Goal: Task Accomplishment & Management: Manage account settings

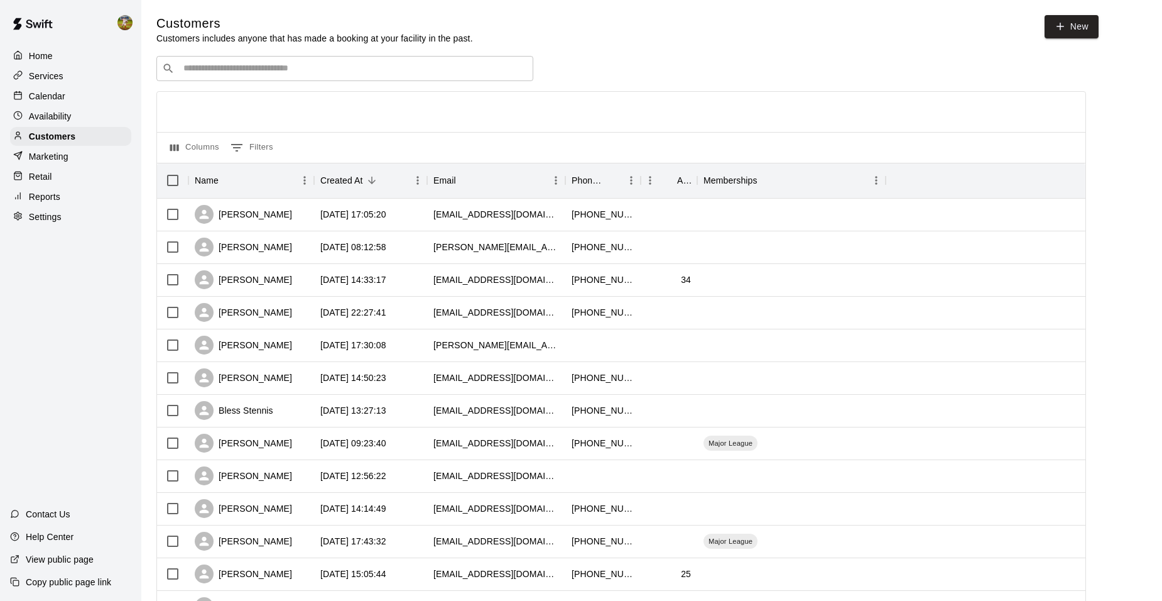
click at [55, 89] on div "Calendar" at bounding box center [70, 96] width 121 height 19
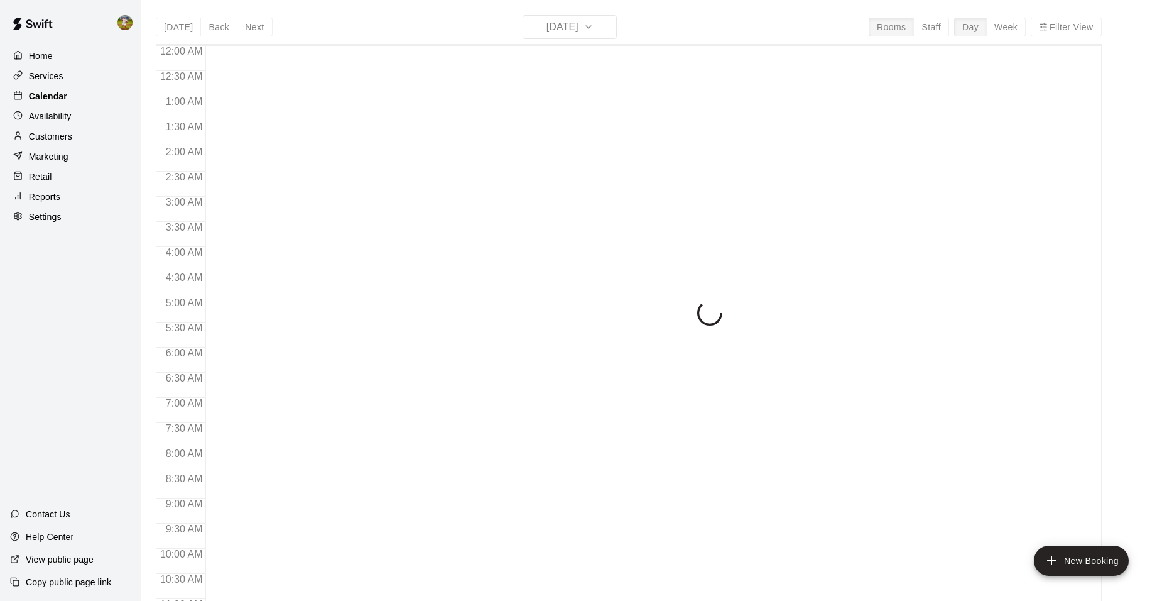
scroll to position [637, 0]
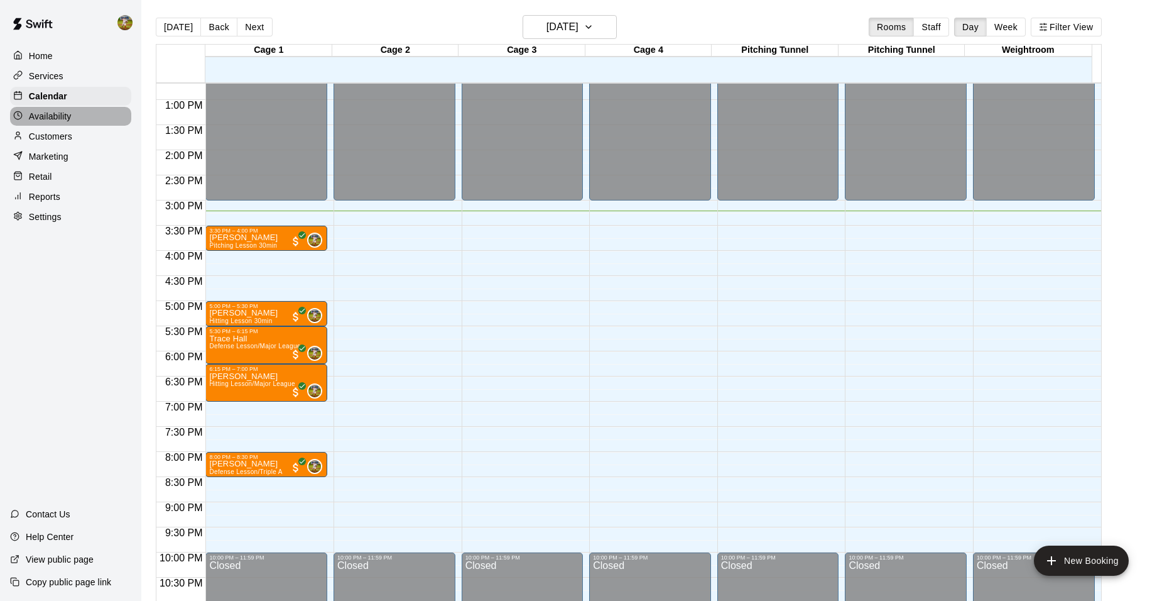
click at [64, 119] on p "Availability" at bounding box center [50, 116] width 43 height 13
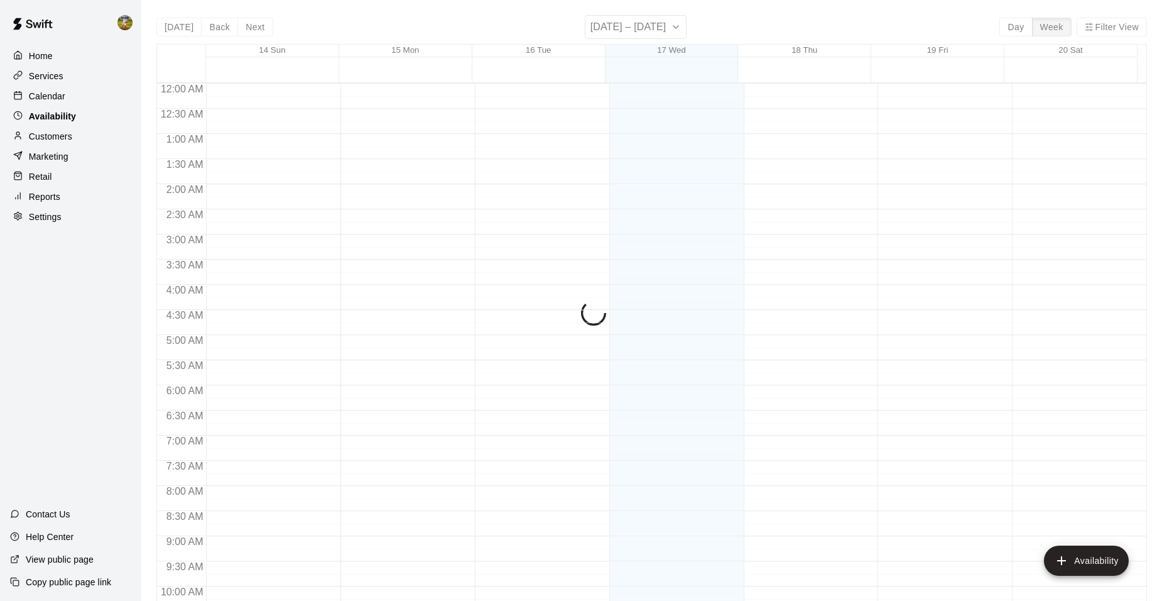
scroll to position [675, 0]
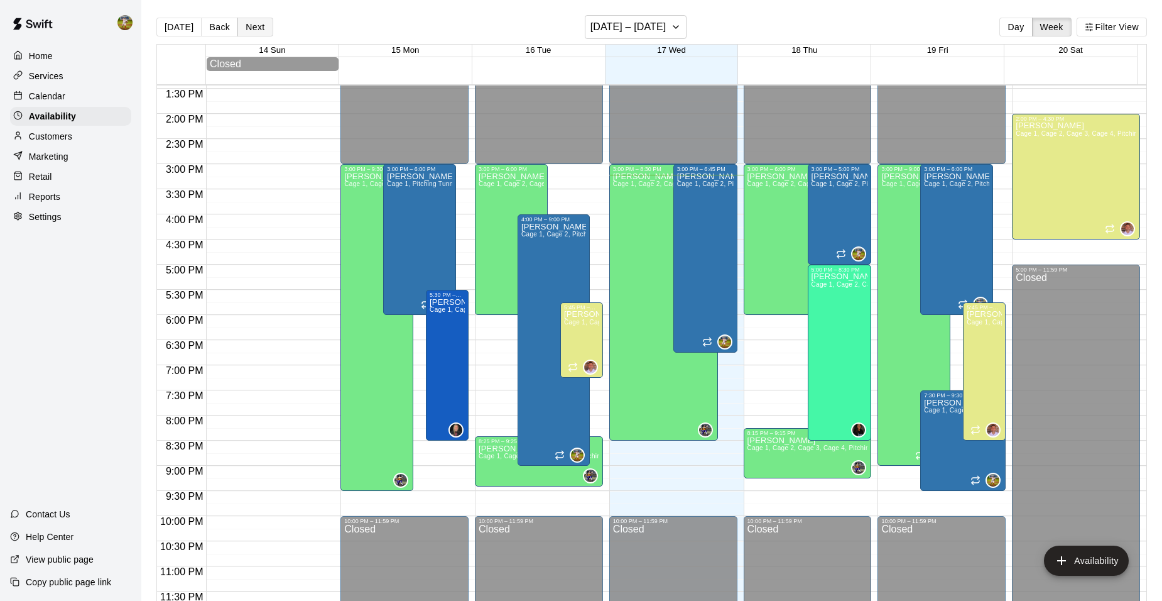
click at [259, 24] on button "Next" at bounding box center [254, 27] width 35 height 19
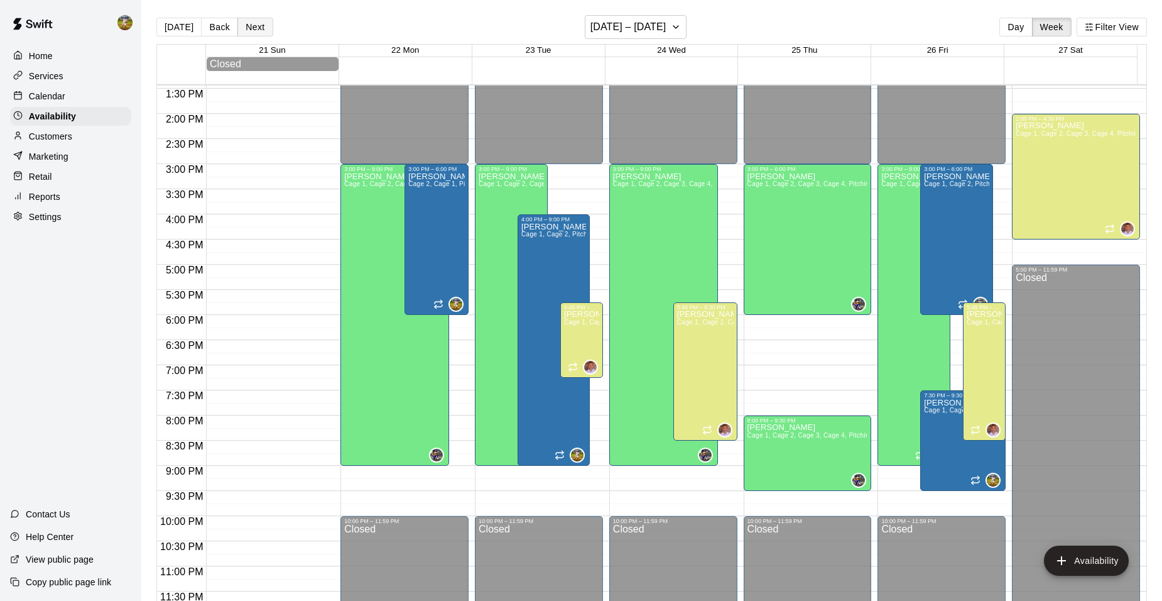
click at [261, 25] on button "Next" at bounding box center [254, 27] width 35 height 19
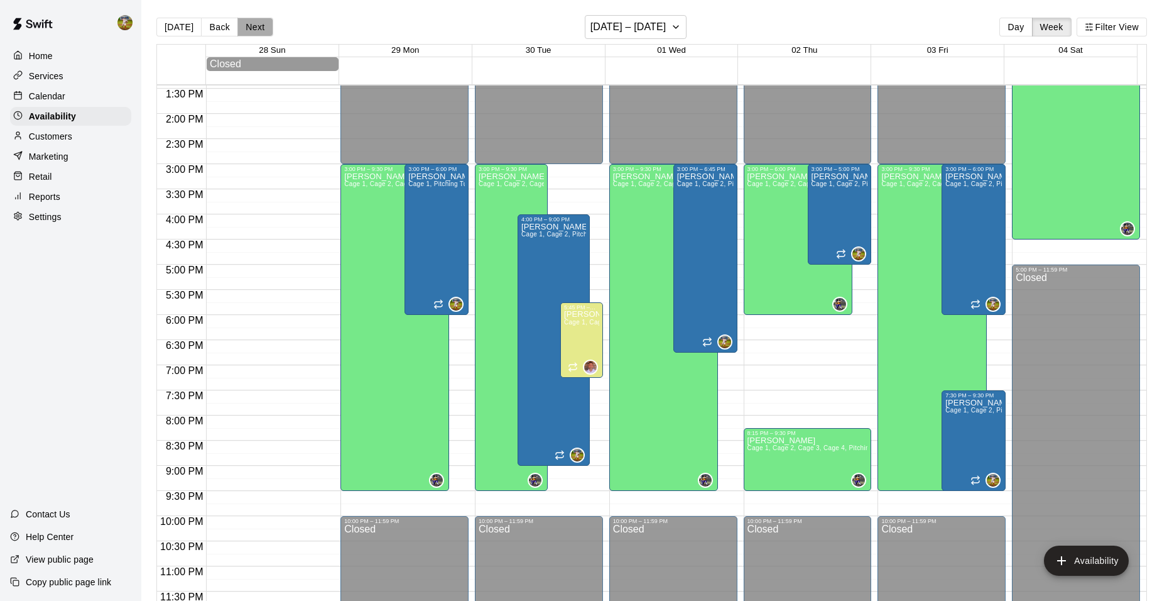
click at [261, 25] on button "Next" at bounding box center [254, 27] width 35 height 19
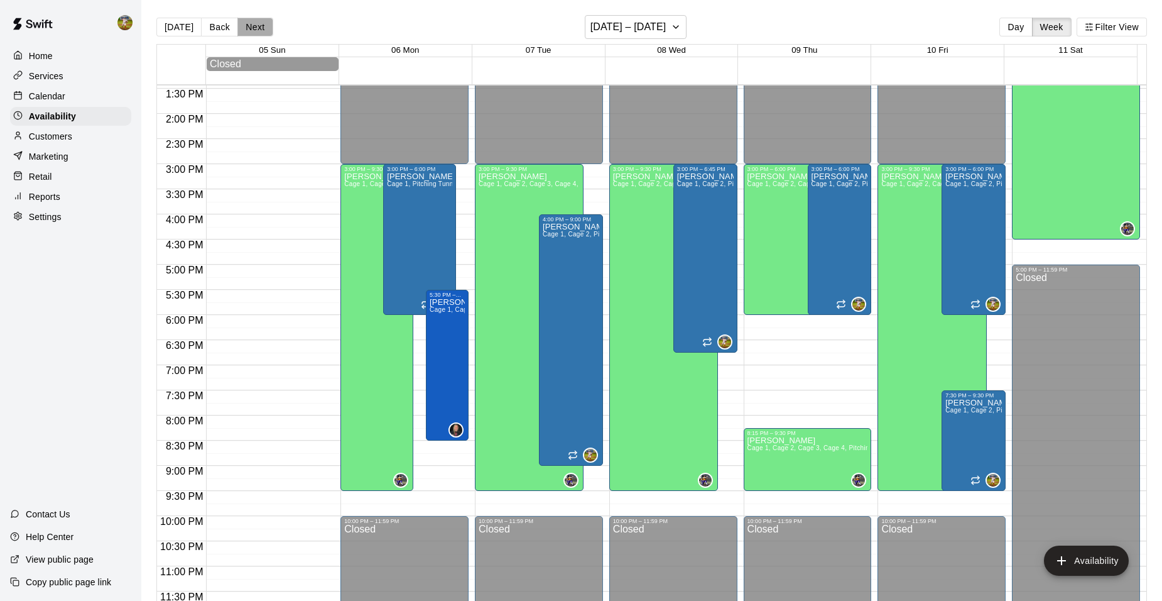
click at [261, 25] on button "Next" at bounding box center [254, 27] width 35 height 19
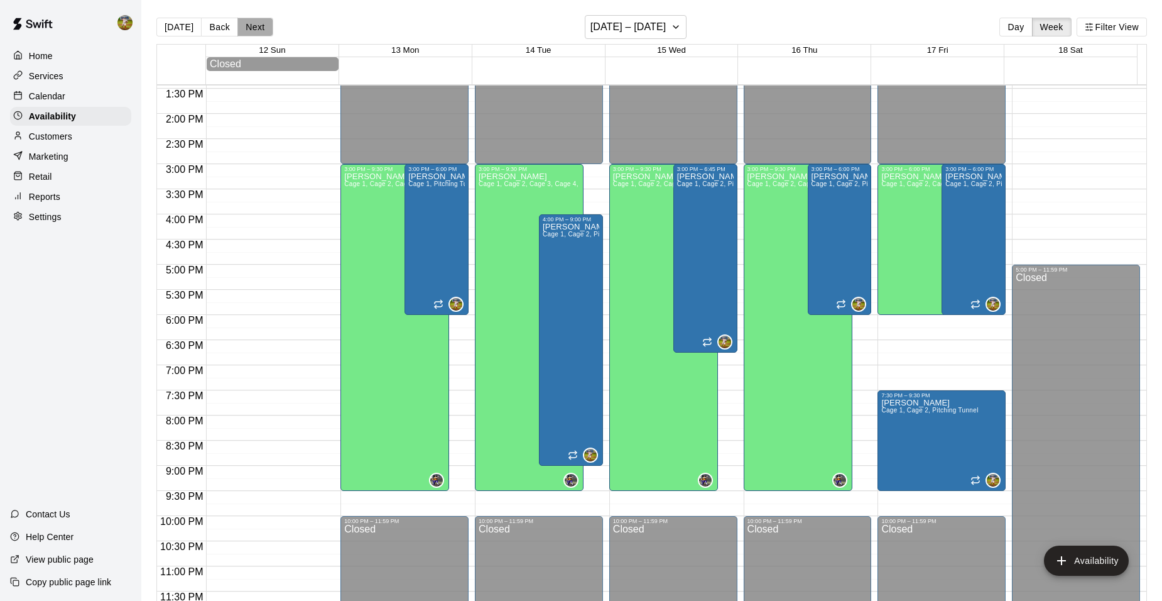
click at [261, 26] on button "Next" at bounding box center [254, 27] width 35 height 19
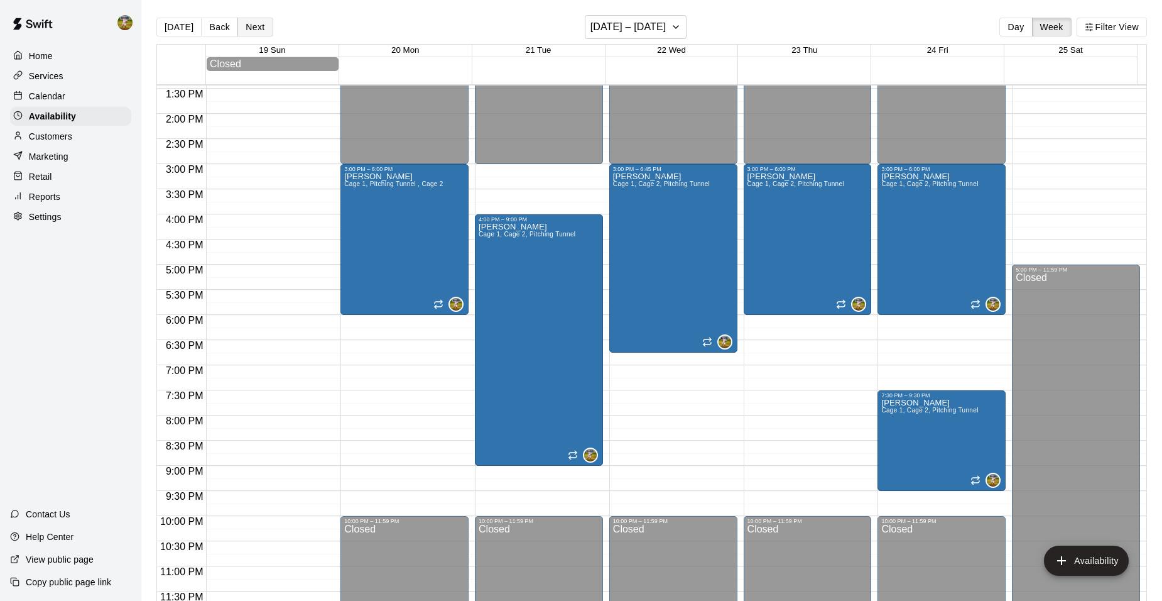
click at [259, 27] on button "Next" at bounding box center [254, 27] width 35 height 19
click at [258, 28] on button "Next" at bounding box center [254, 27] width 35 height 19
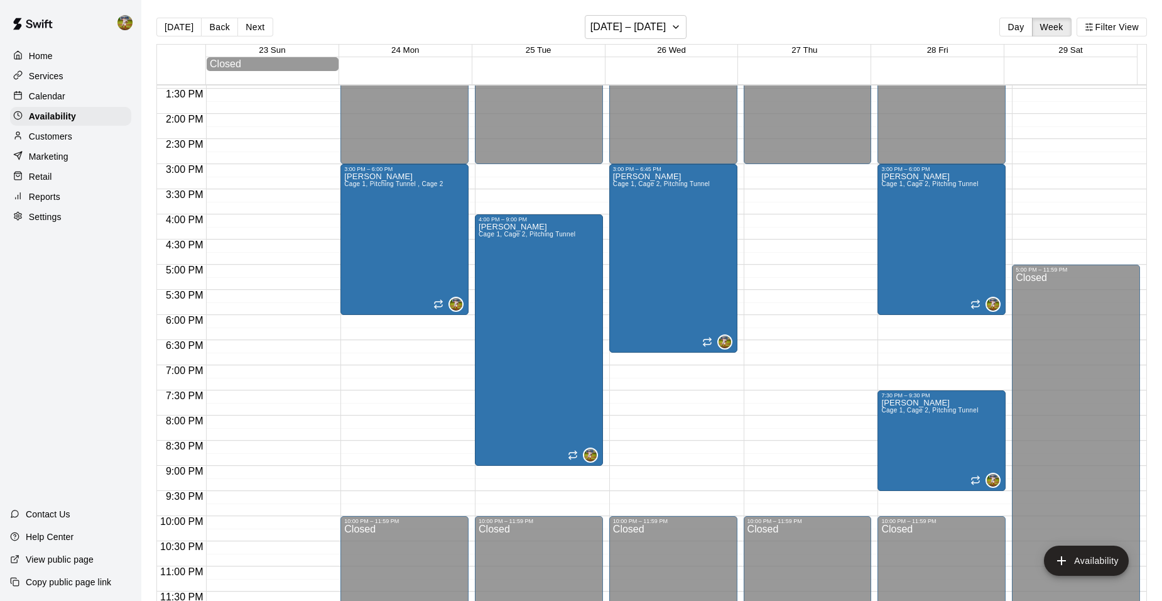
click at [258, 28] on button "Next" at bounding box center [254, 27] width 35 height 19
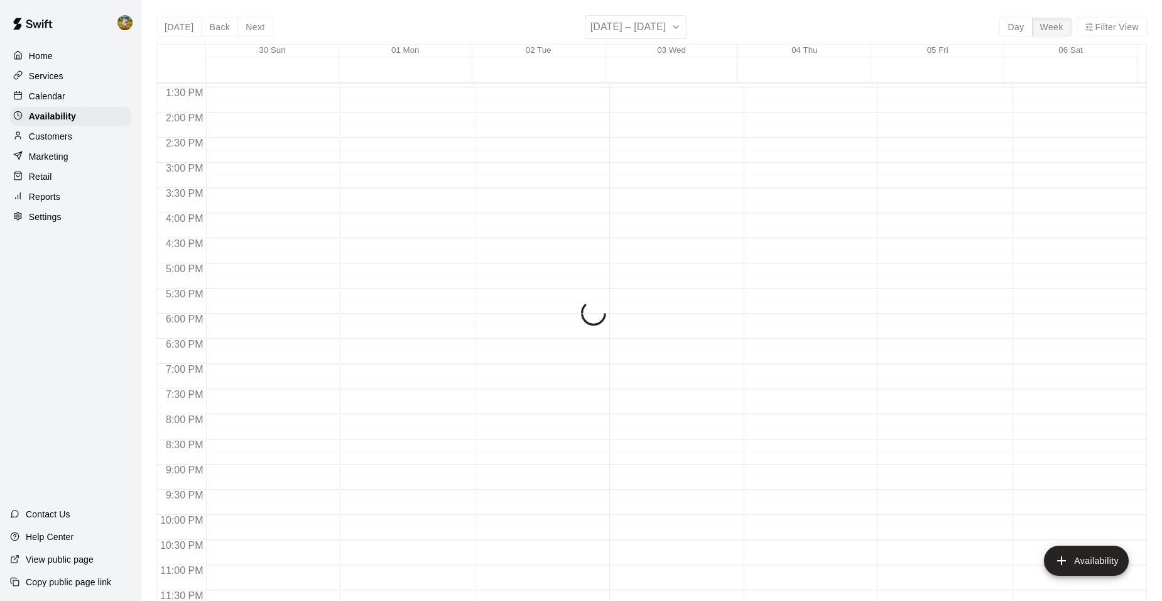
click at [258, 28] on div "[DATE] Back Next [DATE] – [DATE] Day Week Filter View 30 Sun 01 Mon 02 Tue 03 W…" at bounding box center [651, 315] width 991 height 601
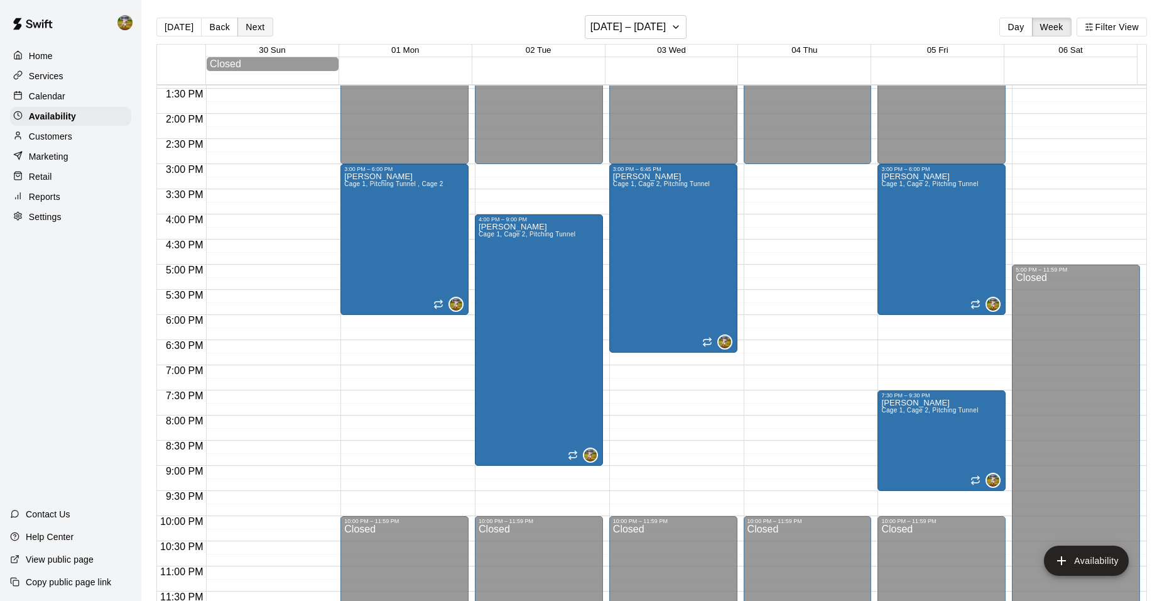
click at [258, 28] on button "Next" at bounding box center [254, 27] width 35 height 19
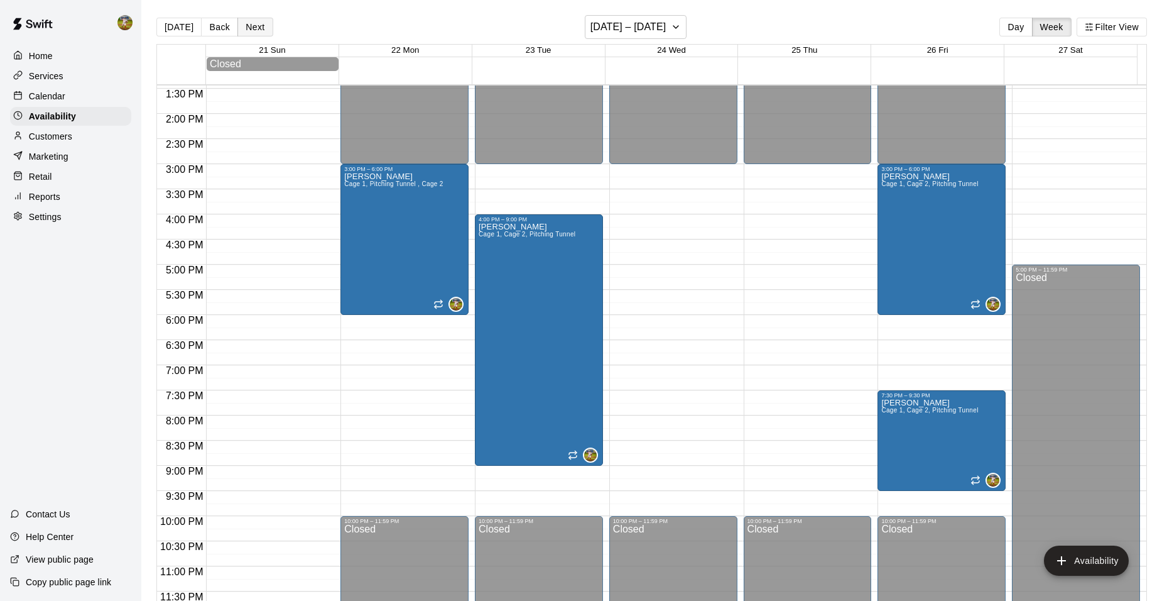
click at [258, 28] on button "Next" at bounding box center [254, 27] width 35 height 19
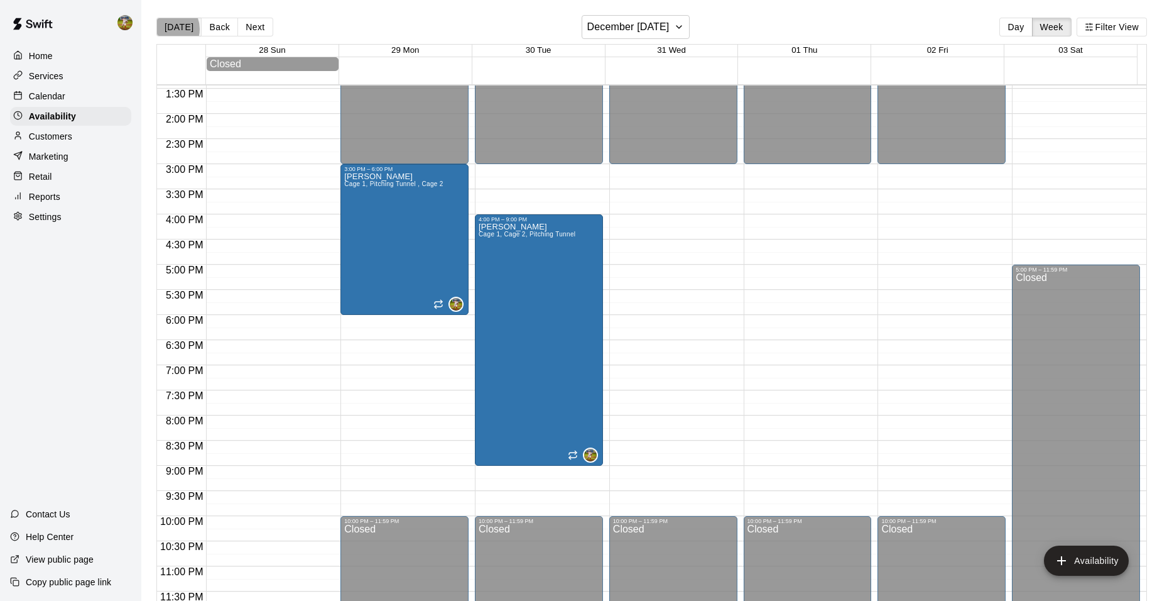
click at [168, 28] on button "[DATE]" at bounding box center [178, 27] width 45 height 19
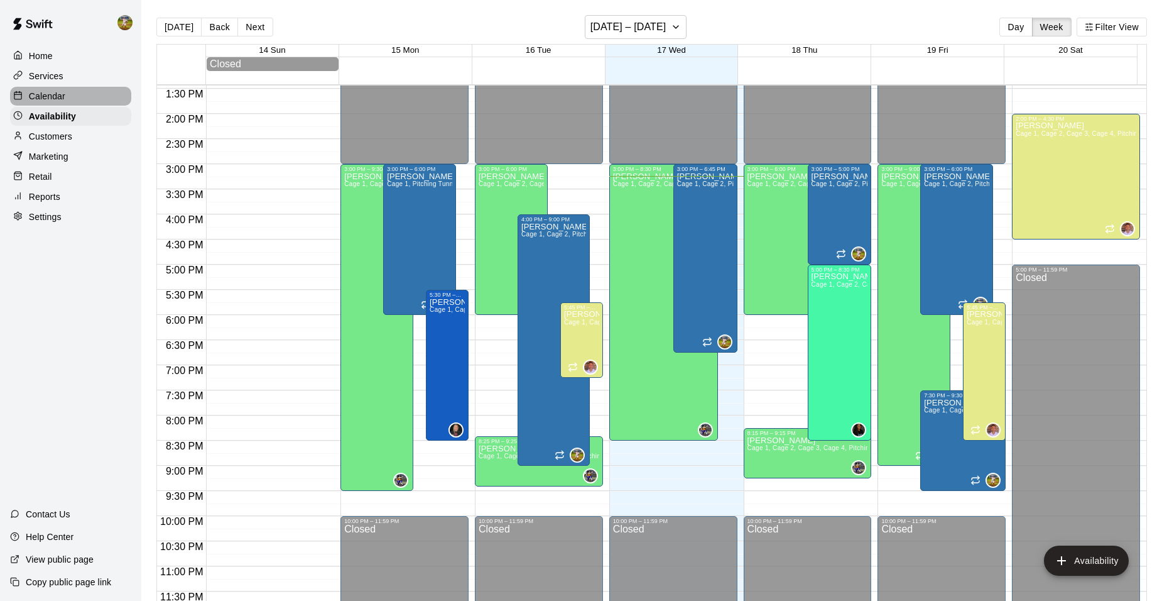
click at [39, 102] on p "Calendar" at bounding box center [47, 96] width 36 height 13
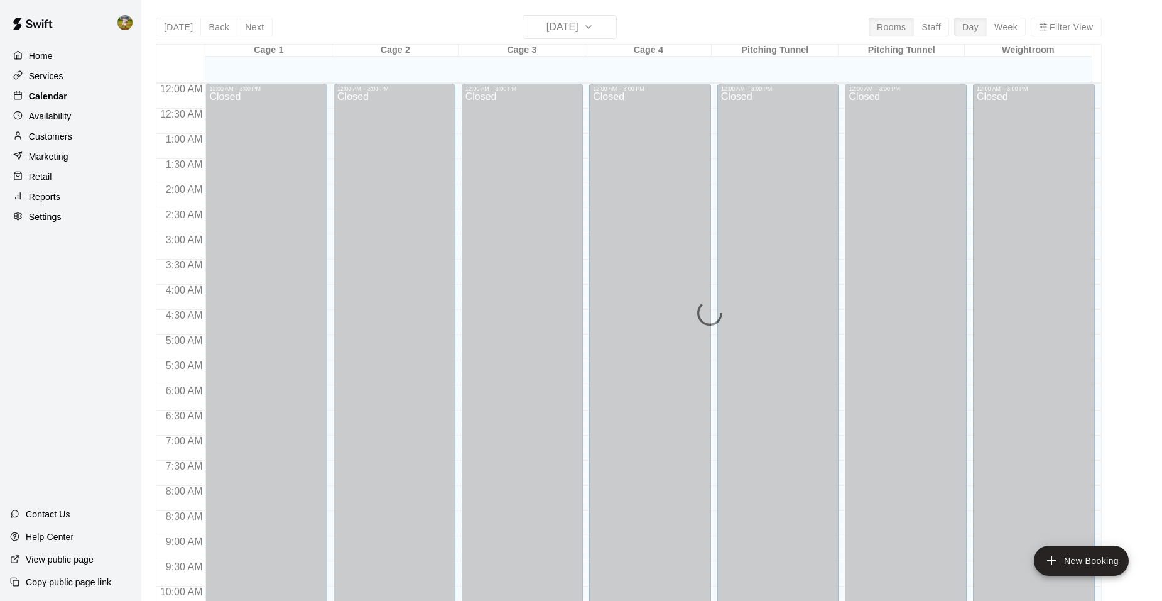
scroll to position [637, 0]
